Goal: Information Seeking & Learning: Learn about a topic

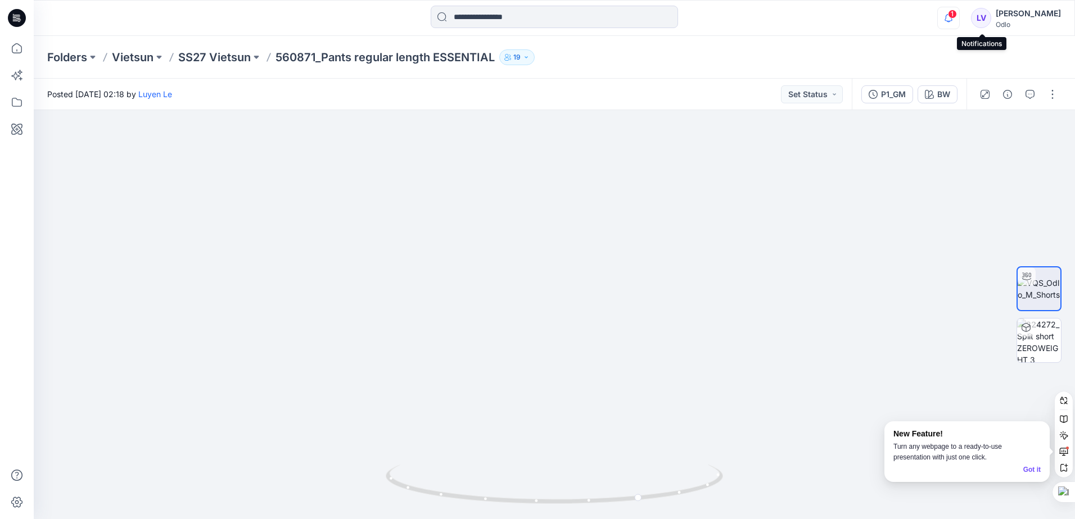
click at [959, 21] on icon "button" at bounding box center [948, 18] width 21 height 22
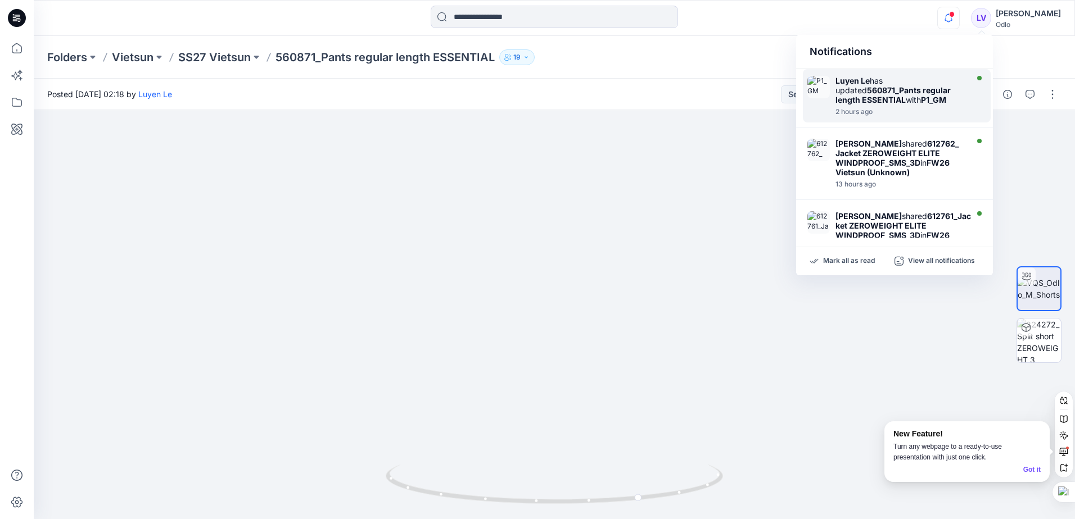
click at [891, 114] on div "2 hours ago" at bounding box center [899, 112] width 129 height 8
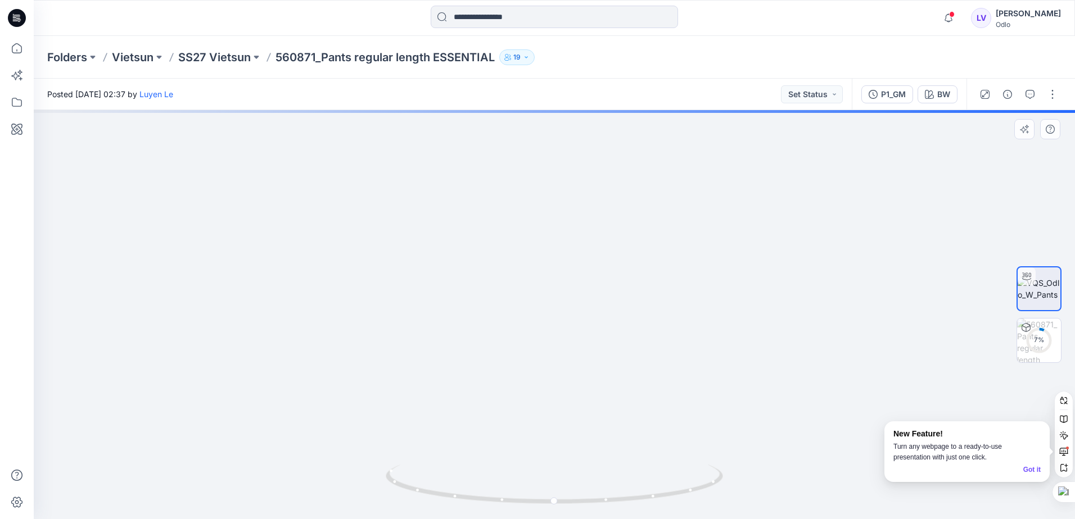
drag, startPoint x: 597, startPoint y: 415, endPoint x: 582, endPoint y: 192, distance: 223.6
click at [582, 192] on img at bounding box center [554, 160] width 718 height 718
drag, startPoint x: 721, startPoint y: 425, endPoint x: 658, endPoint y: 417, distance: 63.0
click at [1044, 331] on circle at bounding box center [1039, 340] width 22 height 22
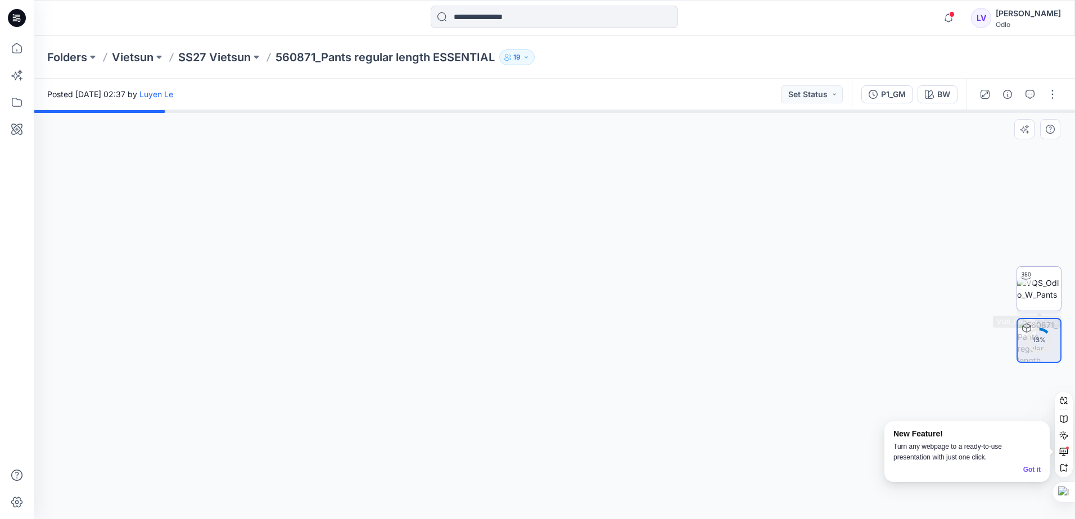
click at [1034, 282] on div at bounding box center [1026, 276] width 18 height 18
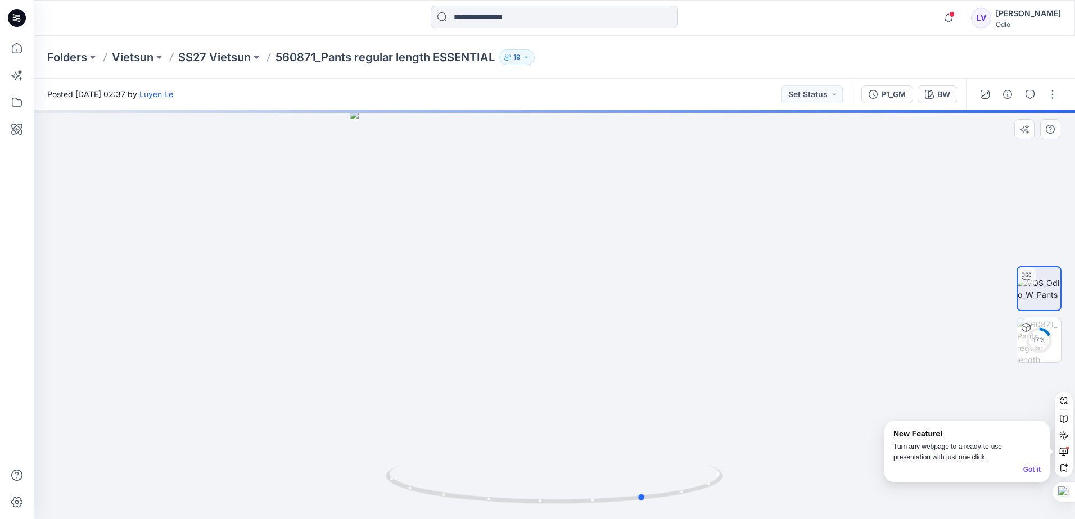
drag, startPoint x: 586, startPoint y: 497, endPoint x: 676, endPoint y: 380, distance: 147.9
click at [676, 380] on div at bounding box center [554, 314] width 1041 height 409
drag, startPoint x: 551, startPoint y: 454, endPoint x: 563, endPoint y: 315, distance: 139.3
click at [563, 310] on div at bounding box center [554, 314] width 1041 height 409
drag, startPoint x: 491, startPoint y: 370, endPoint x: 569, endPoint y: 153, distance: 230.8
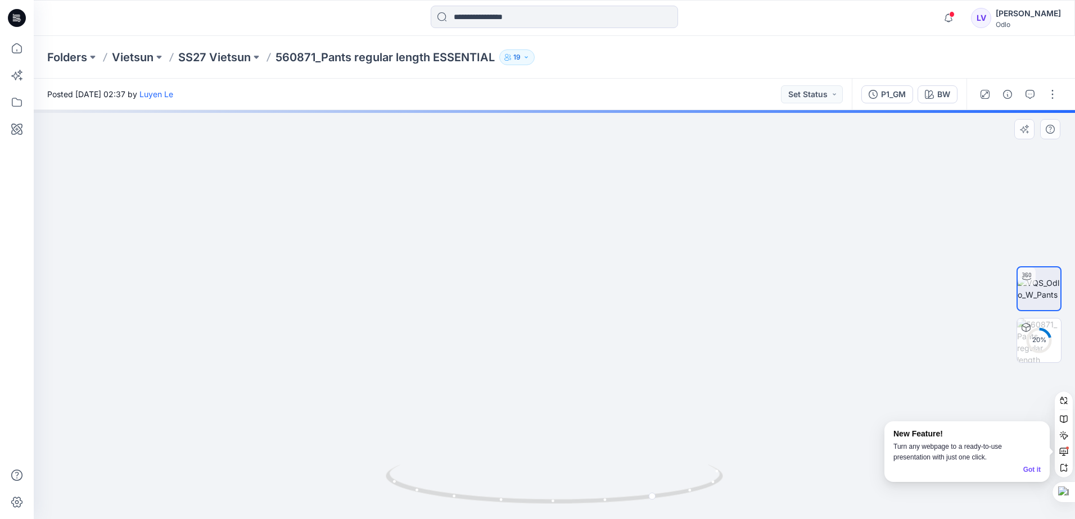
click at [569, 153] on img at bounding box center [554, 196] width 718 height 645
drag, startPoint x: 528, startPoint y: 379, endPoint x: 529, endPoint y: 350, distance: 28.7
click at [536, 311] on img at bounding box center [554, 160] width 718 height 718
drag, startPoint x: 477, startPoint y: 364, endPoint x: 591, endPoint y: 252, distance: 159.4
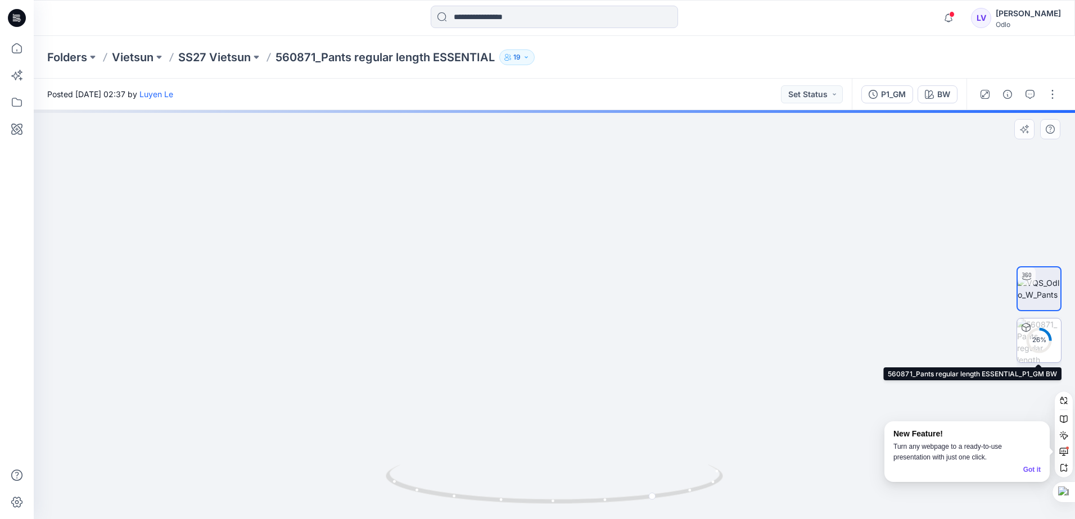
click at [1034, 331] on circle at bounding box center [1039, 340] width 22 height 22
